Goal: Information Seeking & Learning: Find specific fact

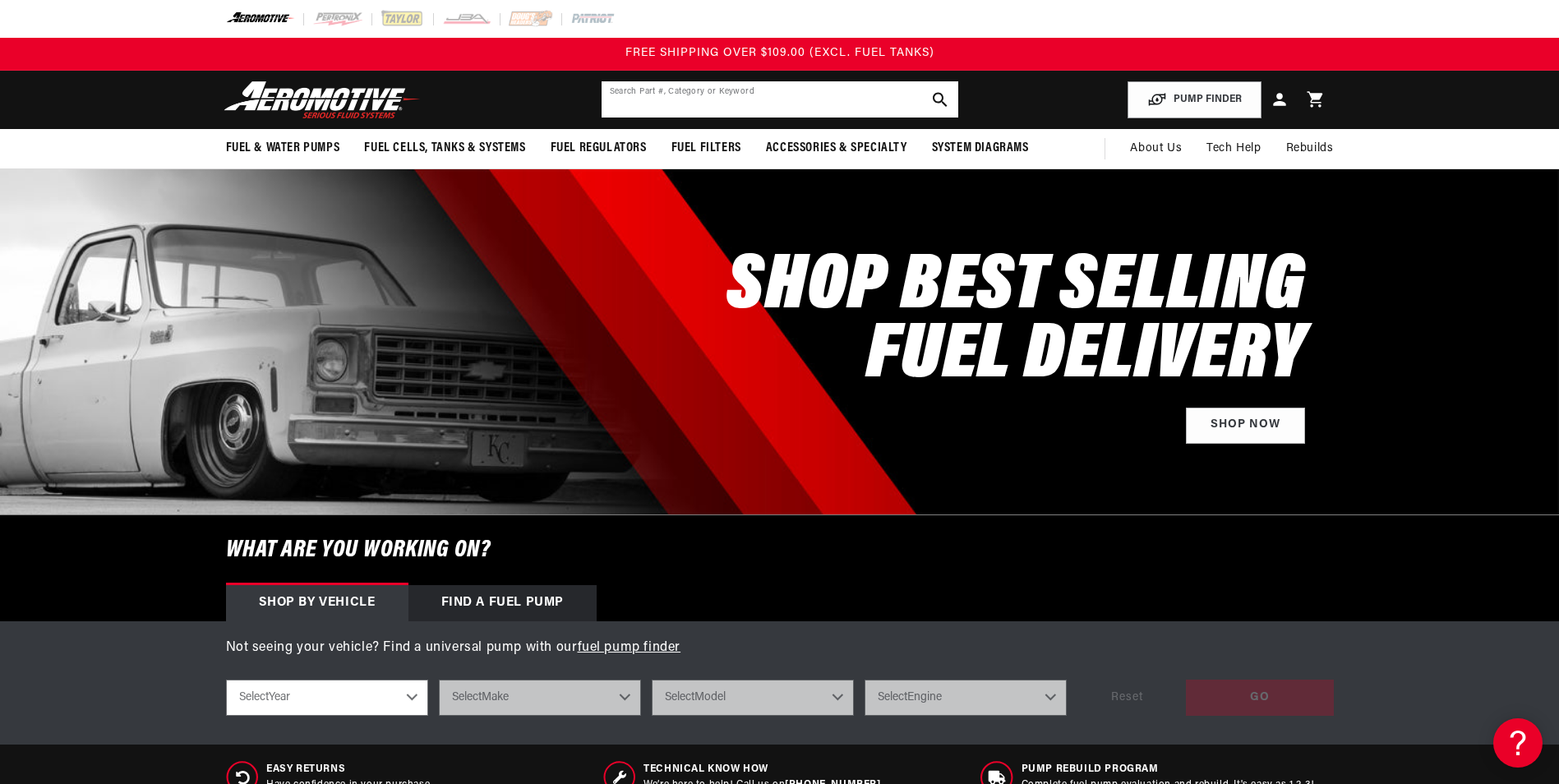
click at [677, 99] on input "text" at bounding box center [780, 99] width 356 height 36
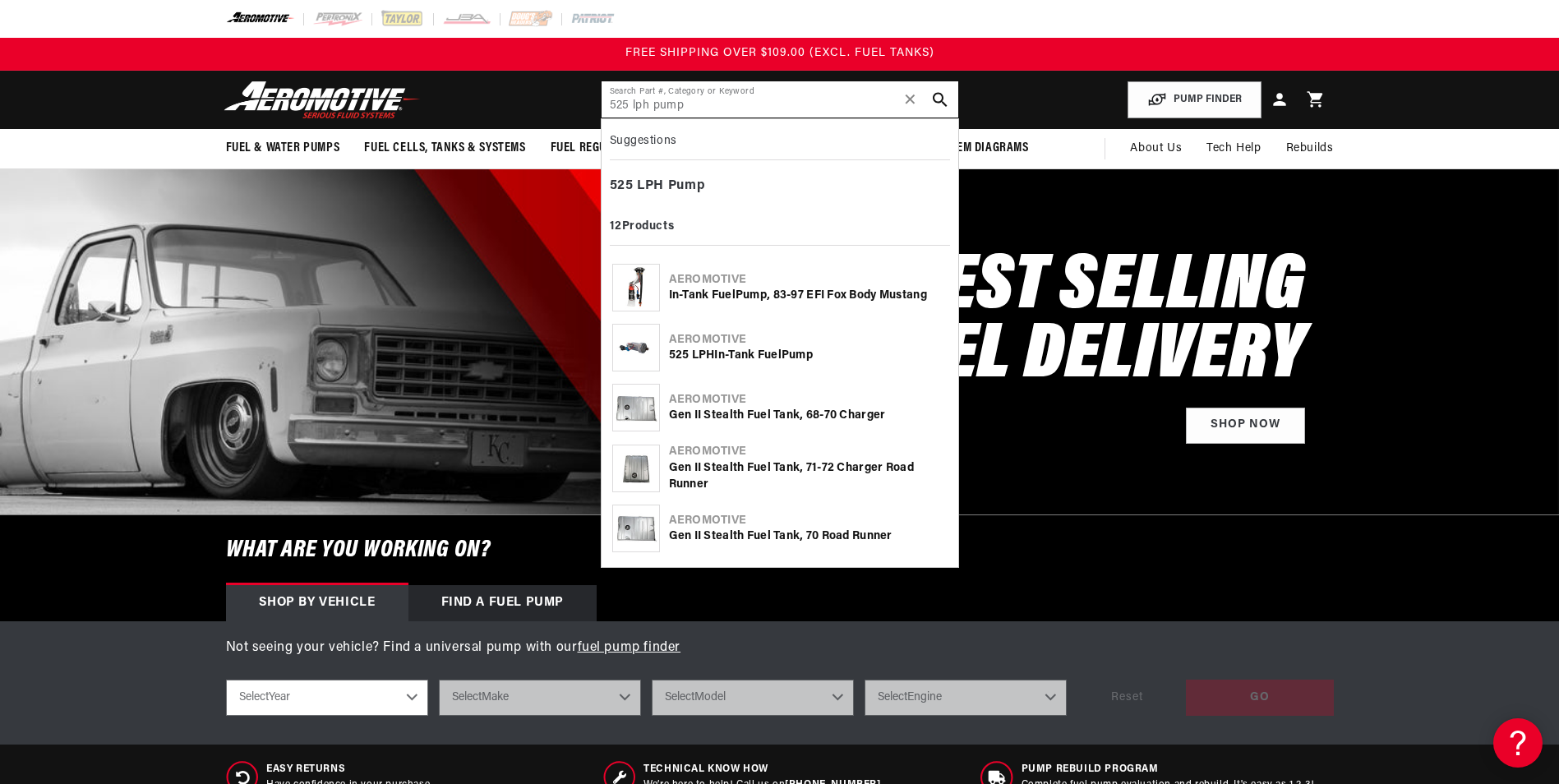
type input "525 lph pump"
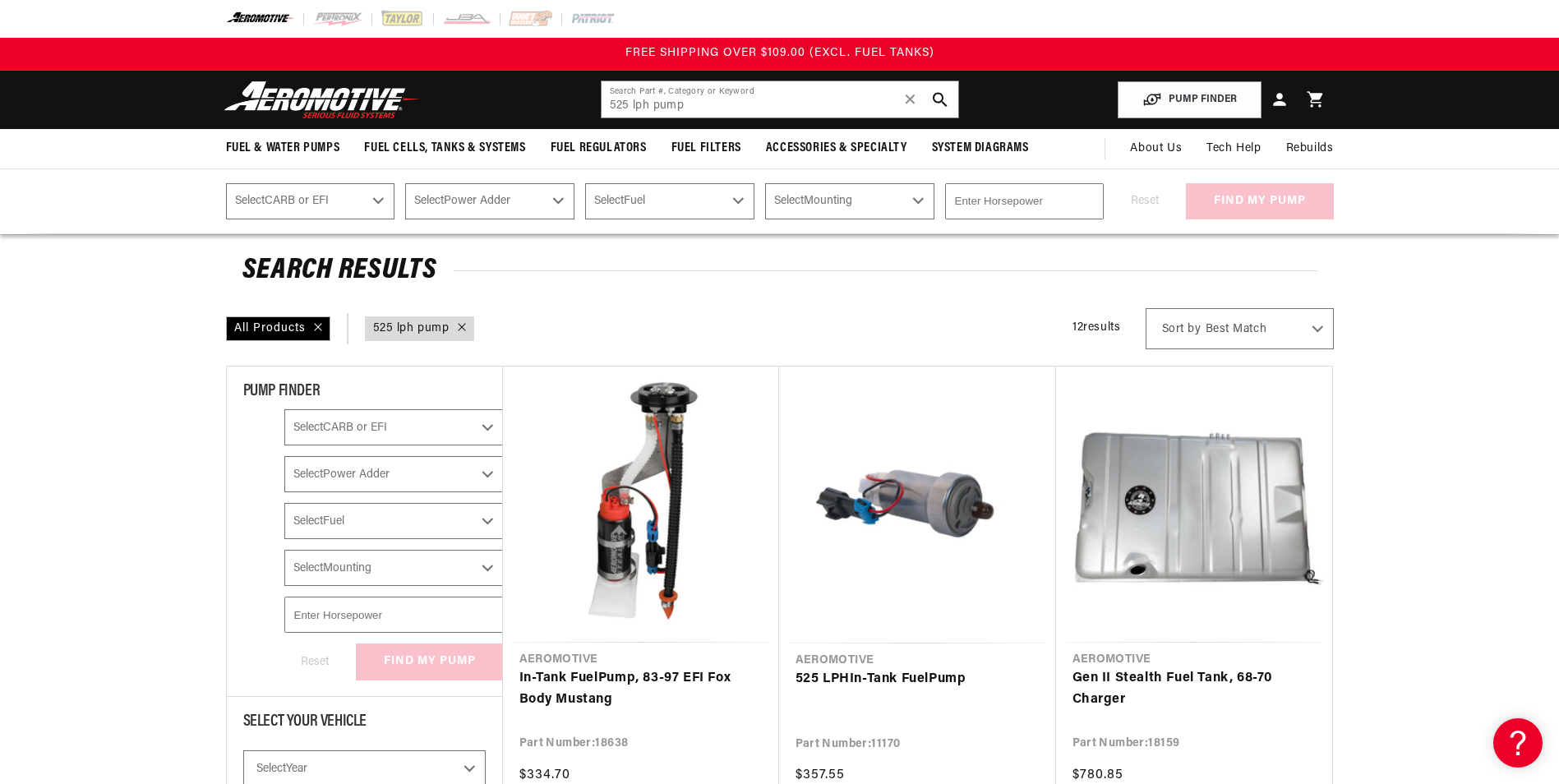
click at [364, 93] on img at bounding box center [321, 100] width 205 height 38
